Goal: Task Accomplishment & Management: Manage account settings

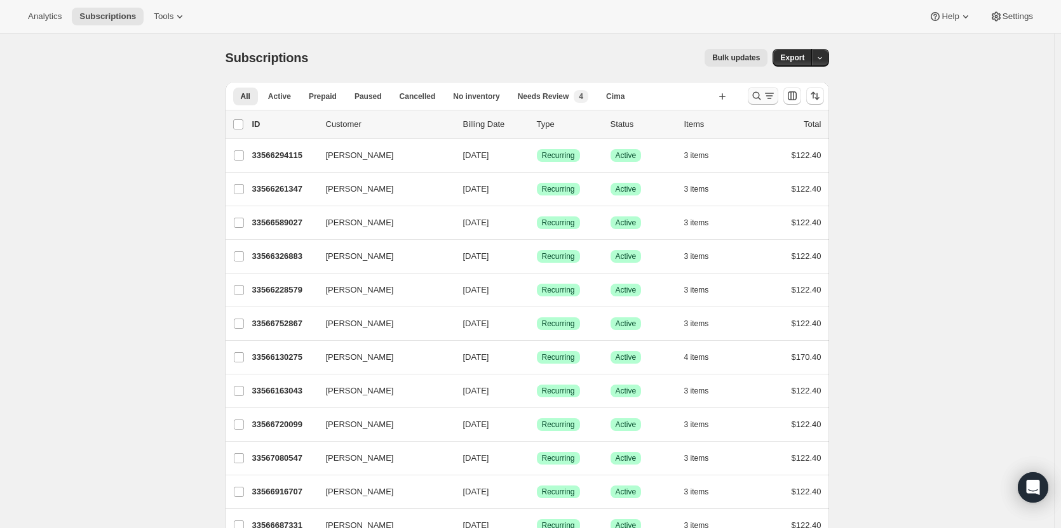
click at [763, 97] on icon "Search and filter results" at bounding box center [756, 96] width 13 height 13
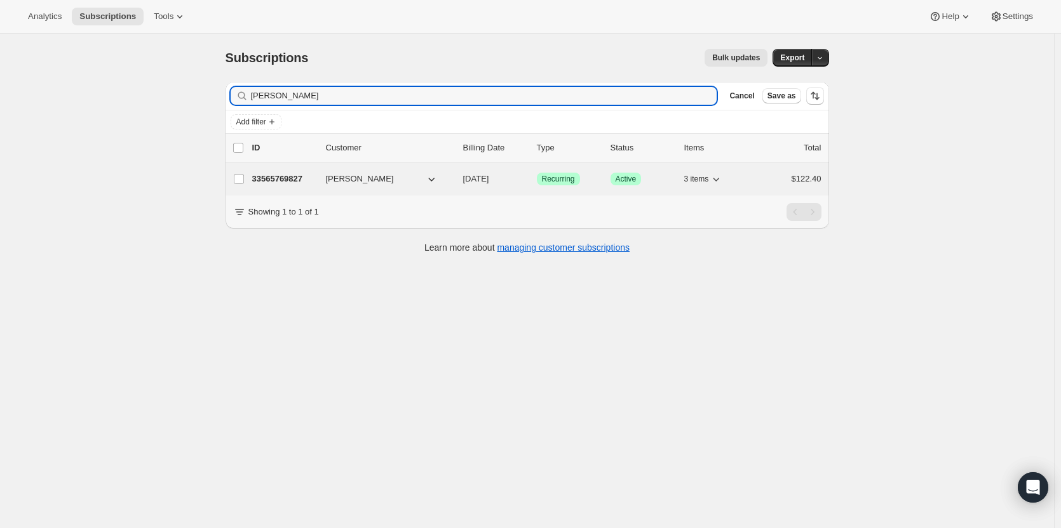
type input "Joel Blumberg"
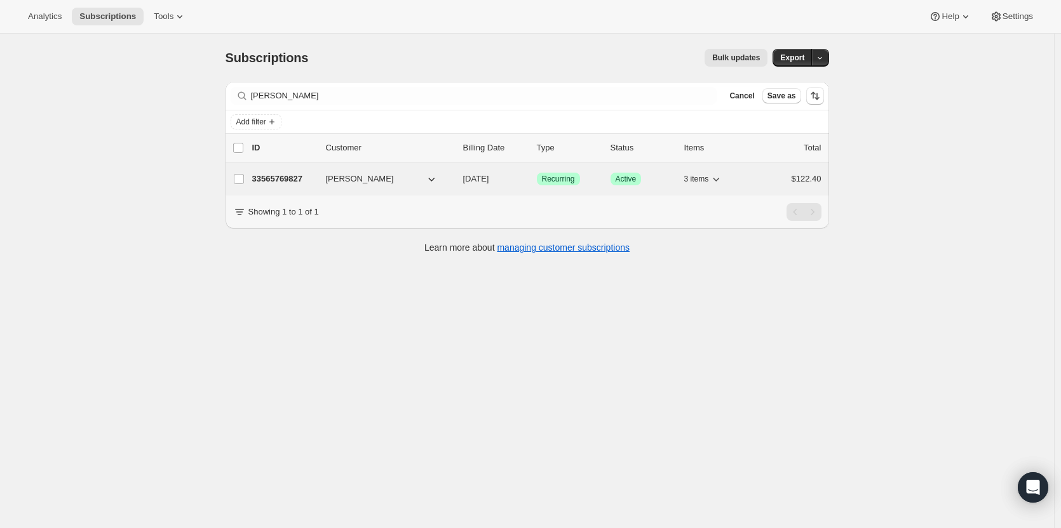
click at [297, 178] on p "33565769827" at bounding box center [284, 179] width 64 height 13
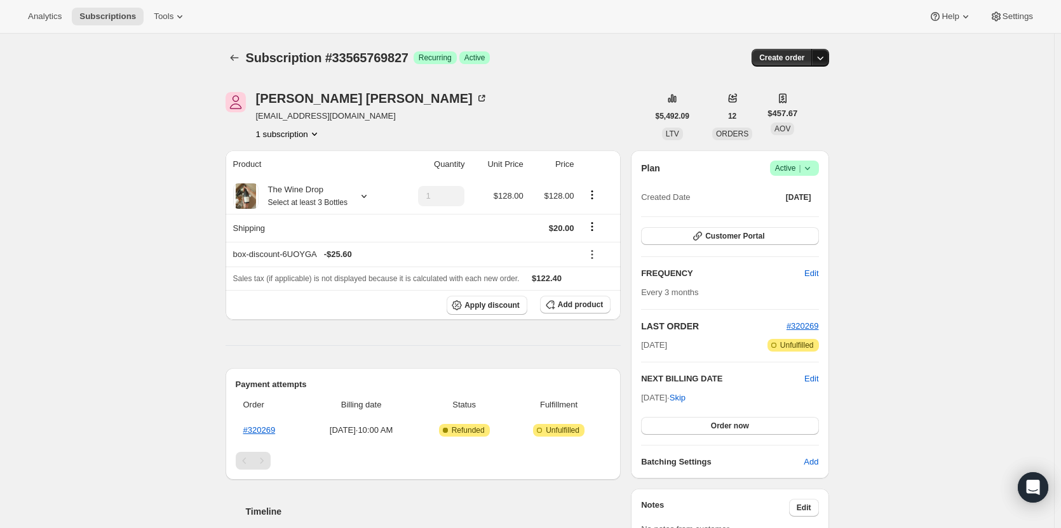
click at [826, 60] on icon "button" at bounding box center [820, 57] width 13 height 13
click at [808, 106] on span "Create custom one-time order" at bounding box center [770, 106] width 110 height 10
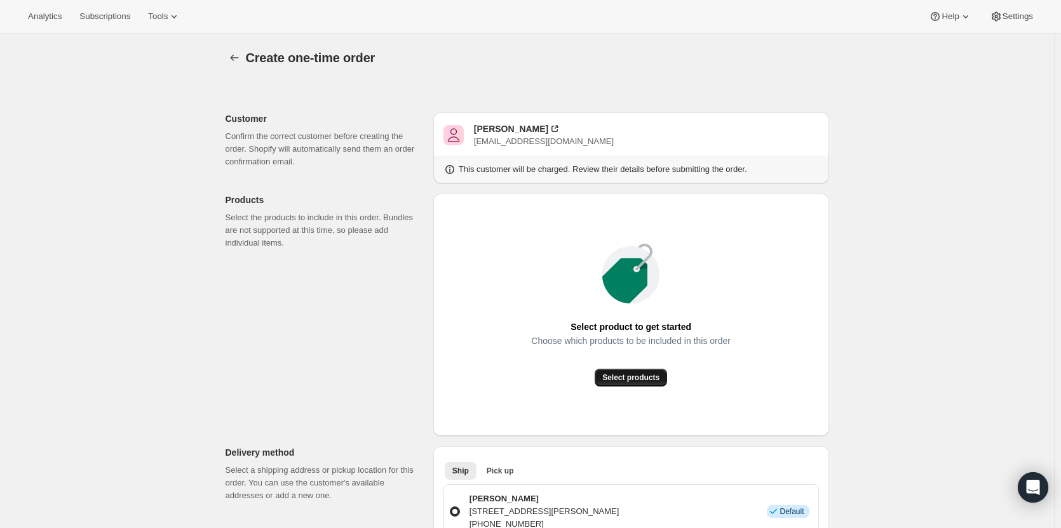
click at [655, 373] on span "Select products" at bounding box center [630, 378] width 57 height 10
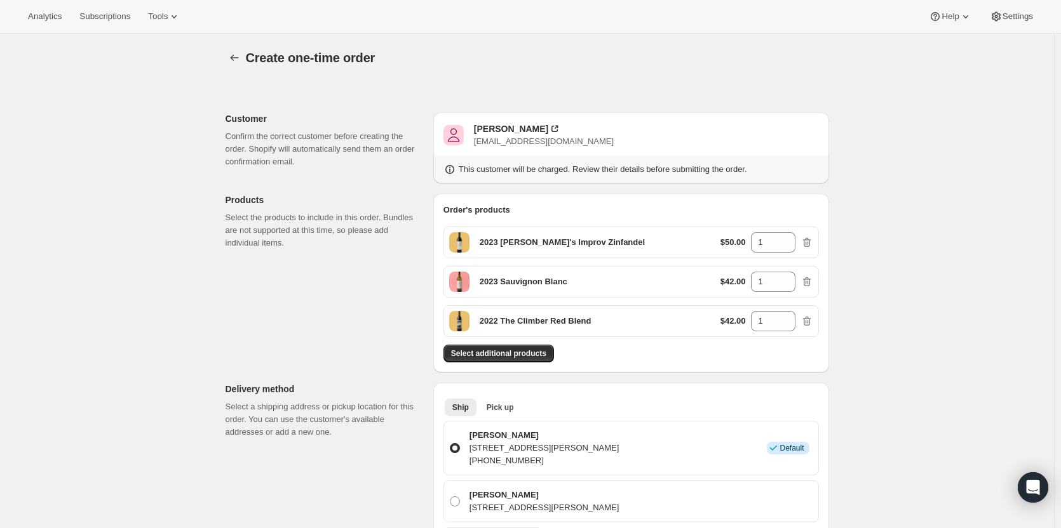
scroll to position [630, 0]
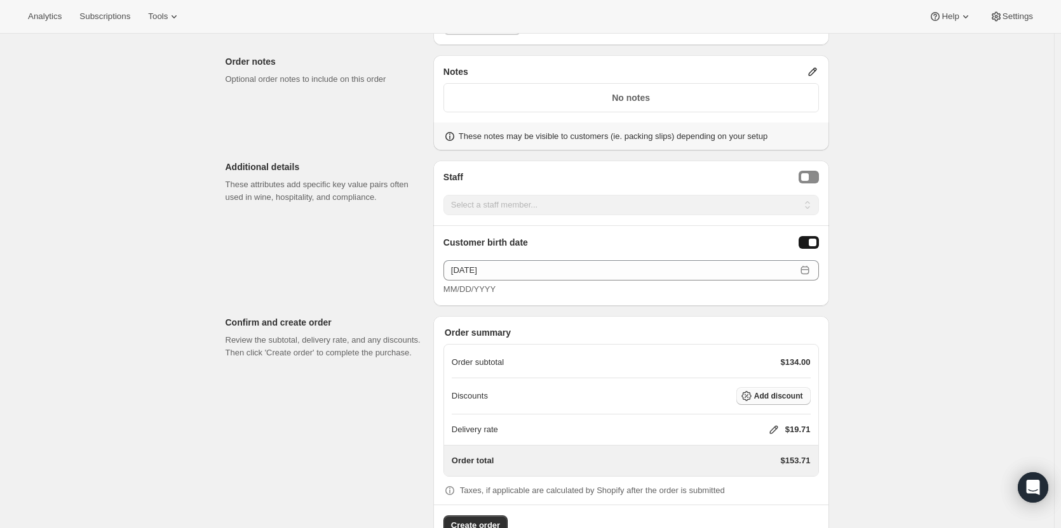
click at [766, 394] on span "Add discount" at bounding box center [778, 396] width 49 height 10
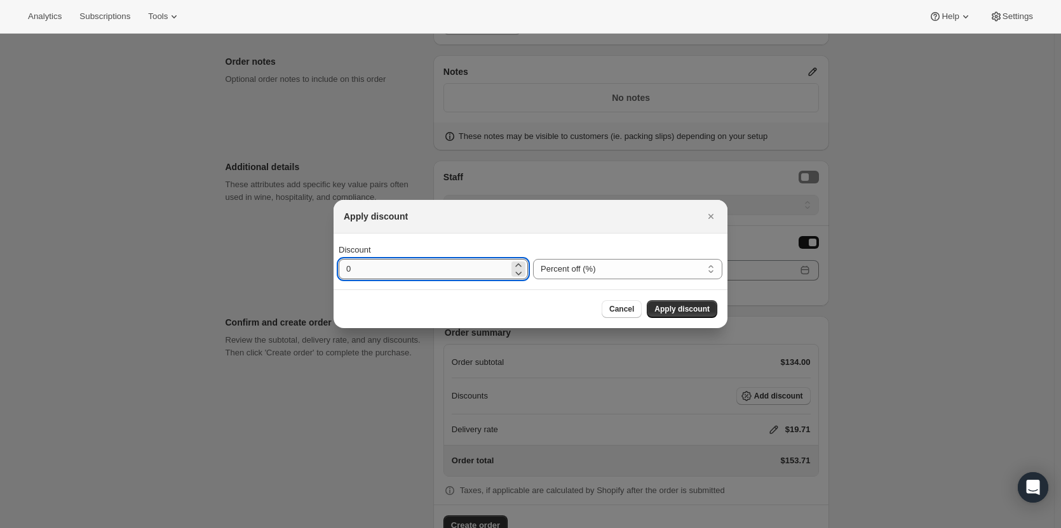
click at [401, 269] on input "0" at bounding box center [424, 269] width 170 height 20
type input "20"
click at [678, 310] on span "Apply discount" at bounding box center [681, 309] width 55 height 10
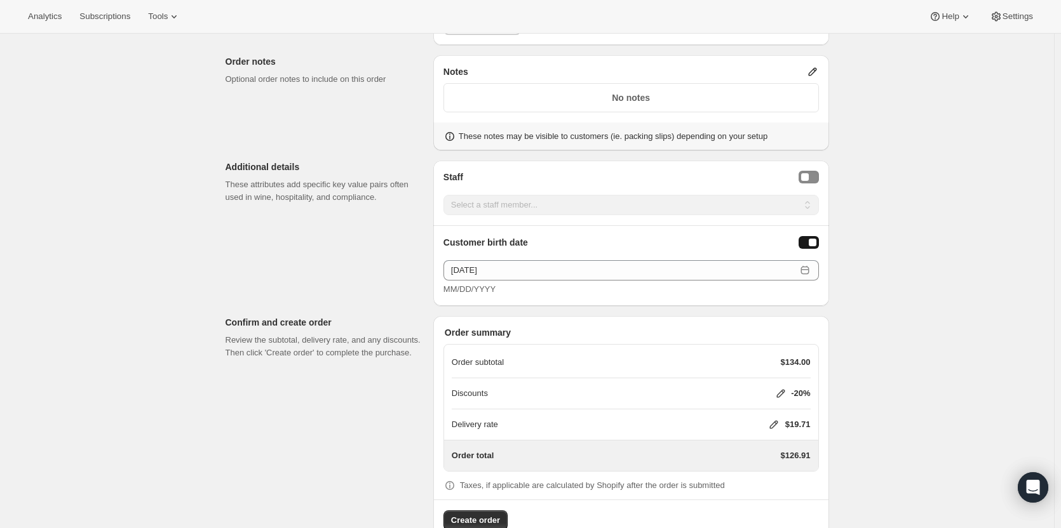
click at [776, 425] on icon at bounding box center [773, 425] width 13 height 13
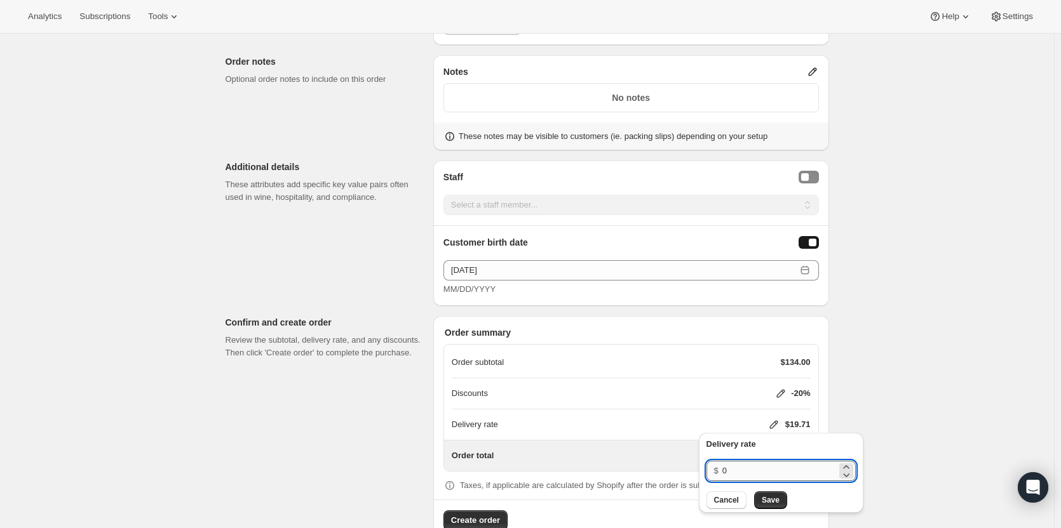
click at [748, 464] on input "0" at bounding box center [779, 471] width 114 height 20
type input "20"
click at [767, 499] on span "Save" at bounding box center [771, 500] width 18 height 10
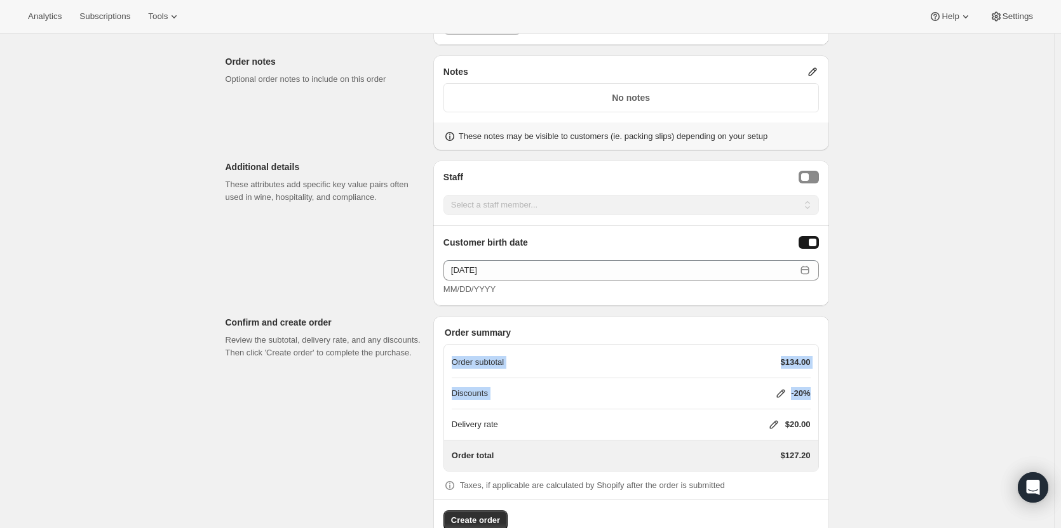
drag, startPoint x: 1060, startPoint y: 313, endPoint x: 1061, endPoint y: 377, distance: 64.2
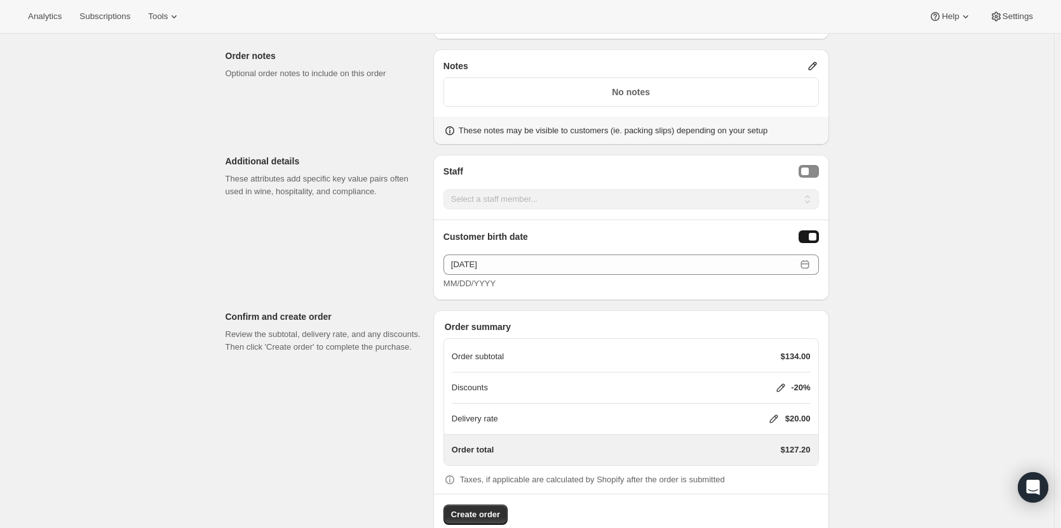
scroll to position [662, 0]
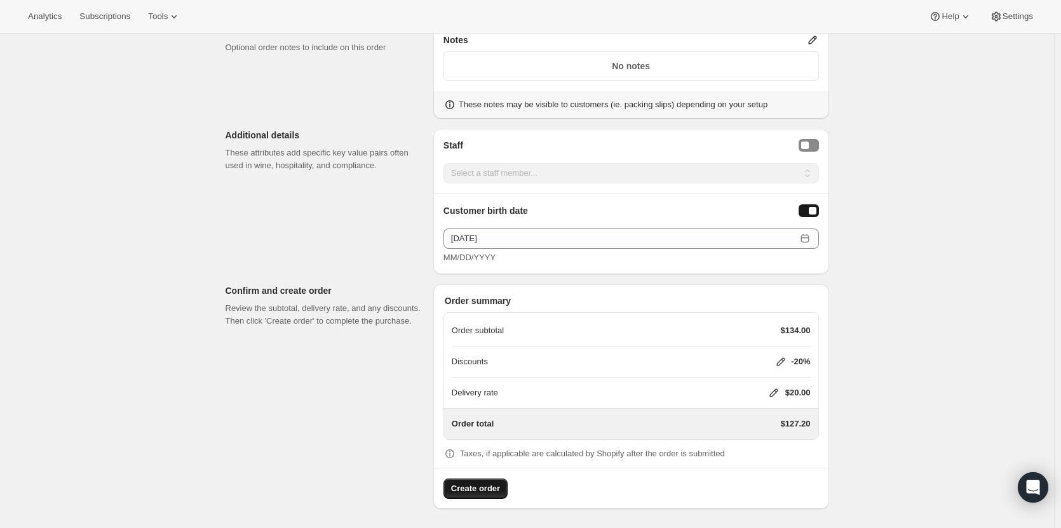
click at [490, 490] on span "Create order" at bounding box center [475, 489] width 49 height 13
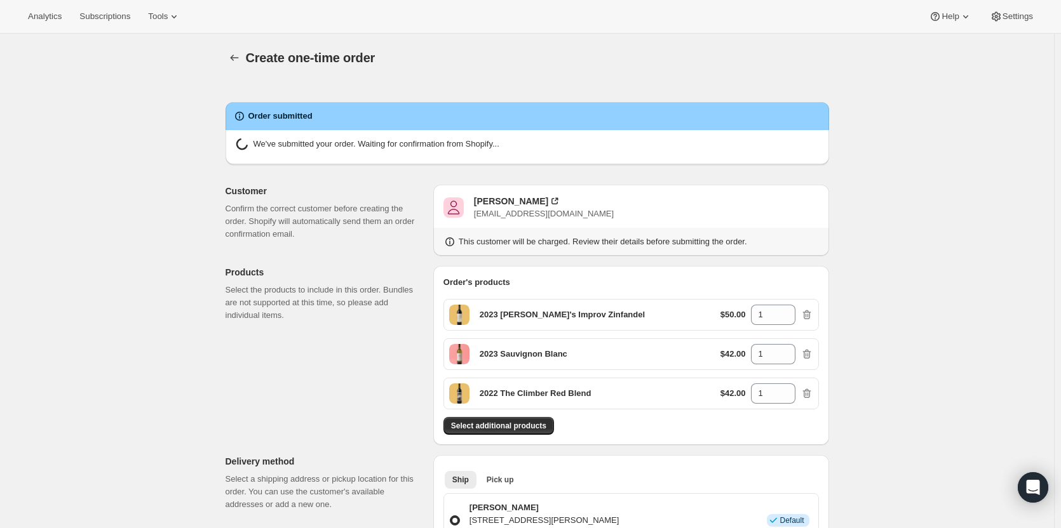
radio input "true"
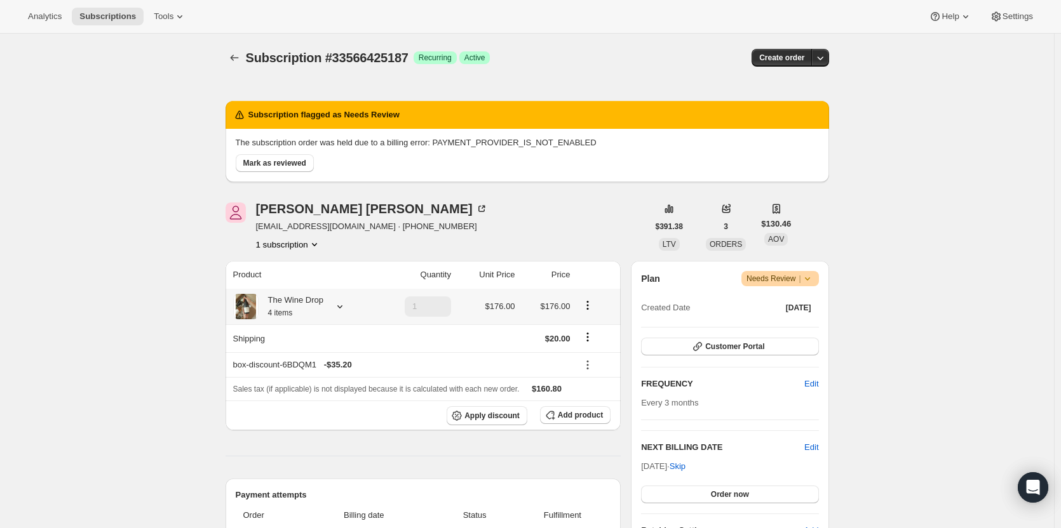
click at [317, 309] on div "The Wine Drop 4 items" at bounding box center [291, 306] width 65 height 25
click at [809, 278] on icon at bounding box center [806, 279] width 5 height 3
click at [784, 276] on span "Needs Review |" at bounding box center [779, 279] width 67 height 13
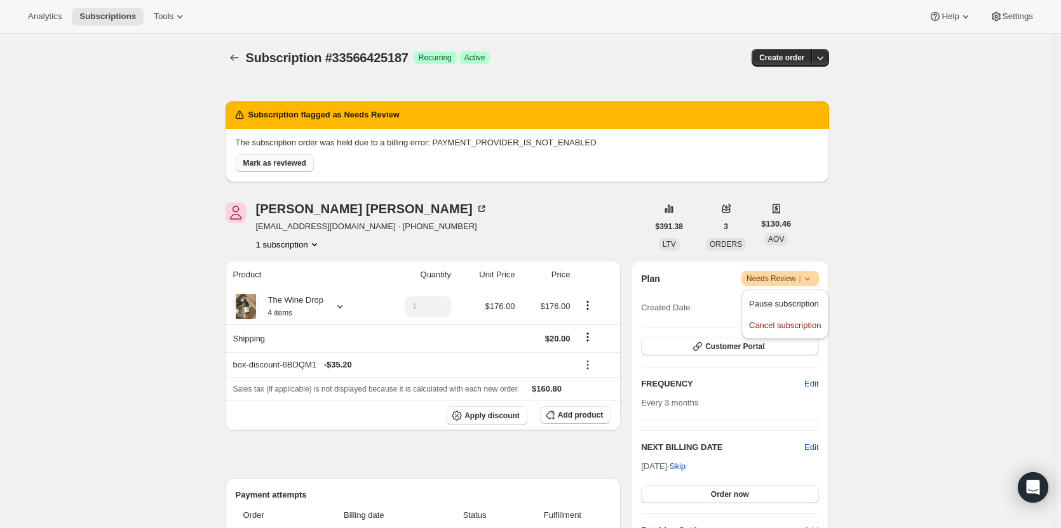
click at [295, 161] on span "Mark as reviewed" at bounding box center [274, 163] width 63 height 10
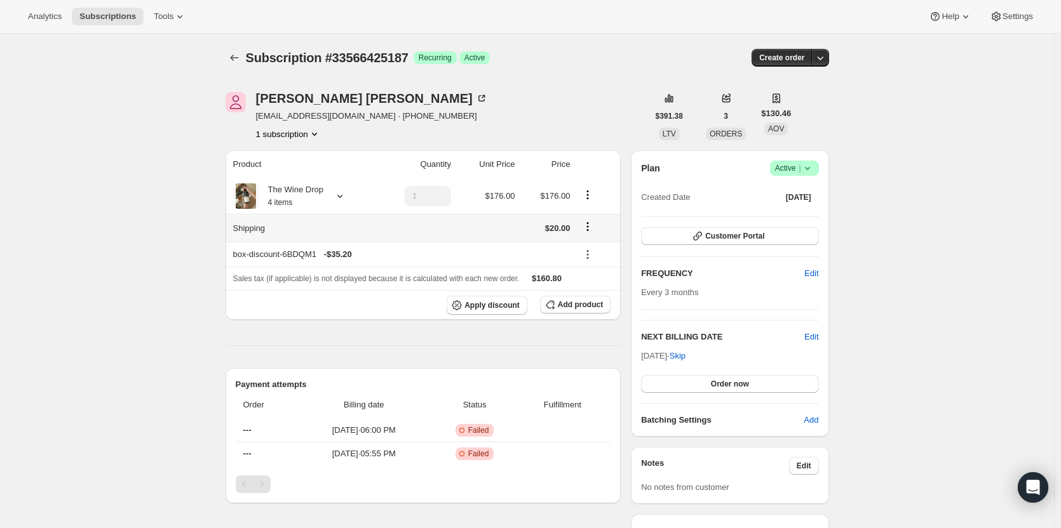
click at [589, 228] on icon "Shipping actions" at bounding box center [587, 226] width 13 height 13
click at [823, 61] on icon "button" at bounding box center [820, 57] width 13 height 13
click at [808, 90] on span "Bill subscription order now" at bounding box center [770, 84] width 110 height 13
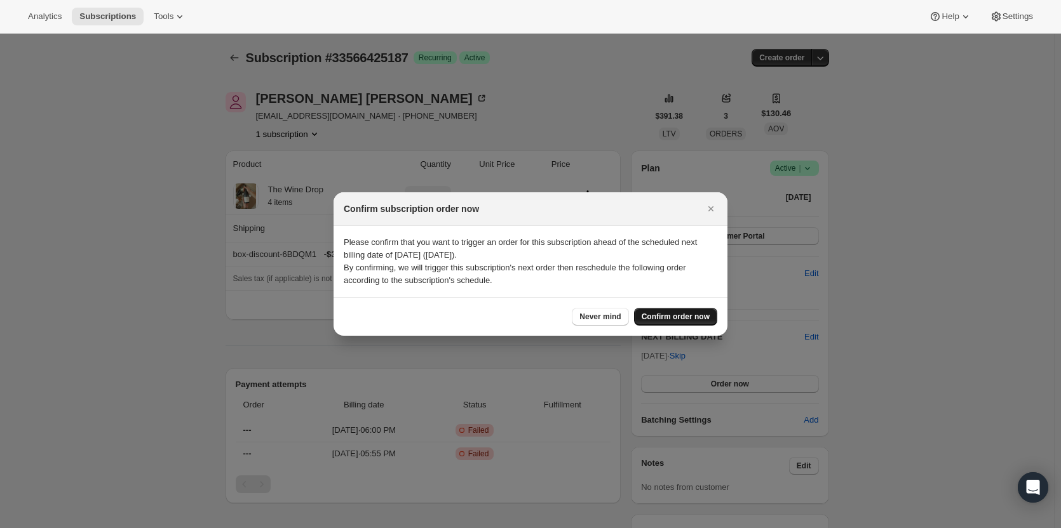
click at [710, 317] on button "Confirm order now" at bounding box center [675, 317] width 83 height 18
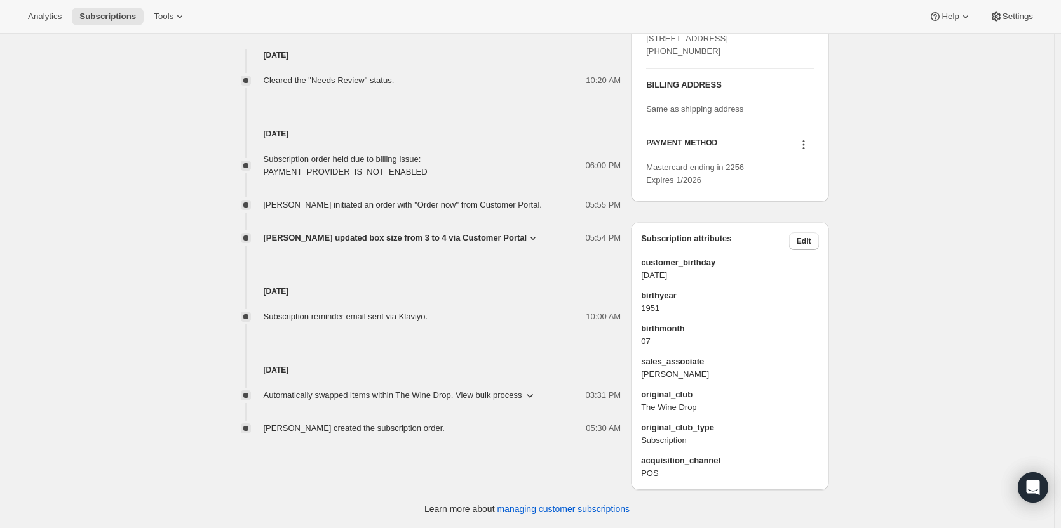
scroll to position [36, 0]
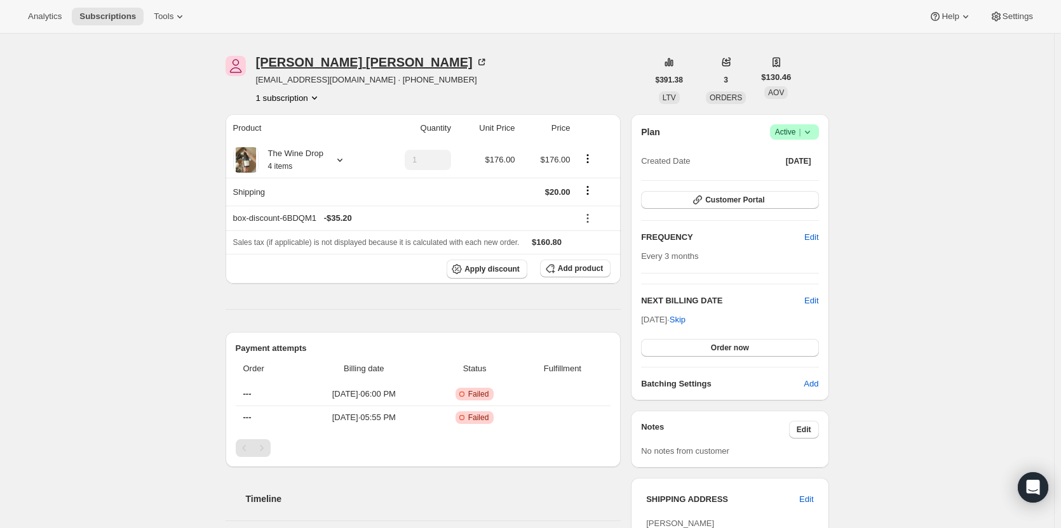
click at [287, 62] on div "[PERSON_NAME]" at bounding box center [372, 62] width 232 height 13
